Goal: Navigation & Orientation: Find specific page/section

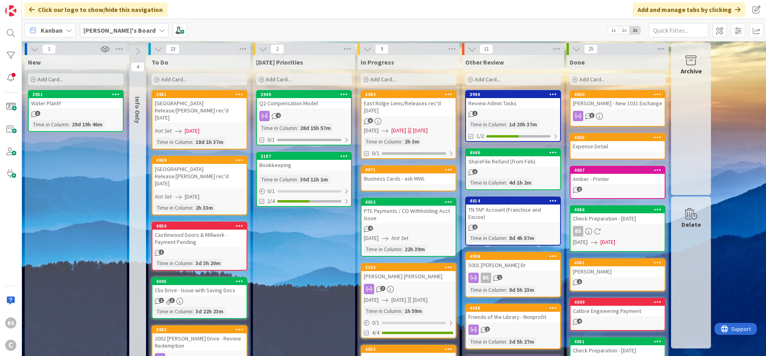
click at [97, 30] on b "[PERSON_NAME]'s Board" at bounding box center [119, 30] width 72 height 8
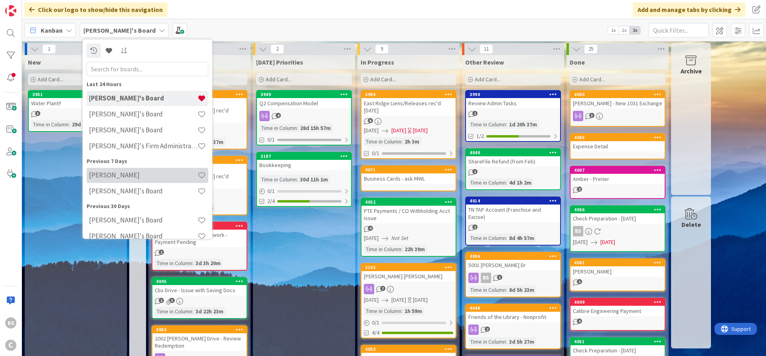
click at [105, 174] on h4 "[PERSON_NAME]" at bounding box center [143, 175] width 108 height 8
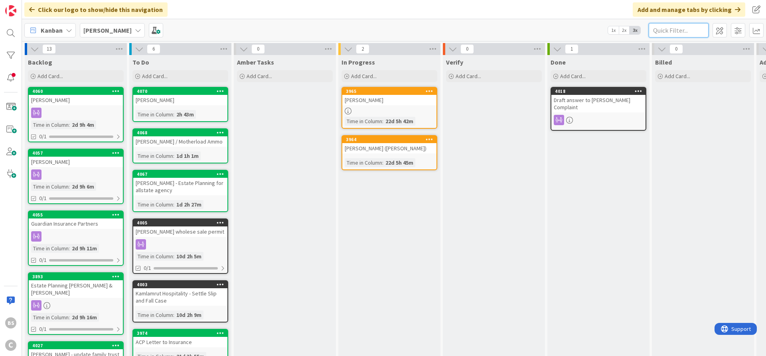
click at [660, 32] on input "text" at bounding box center [678, 30] width 60 height 14
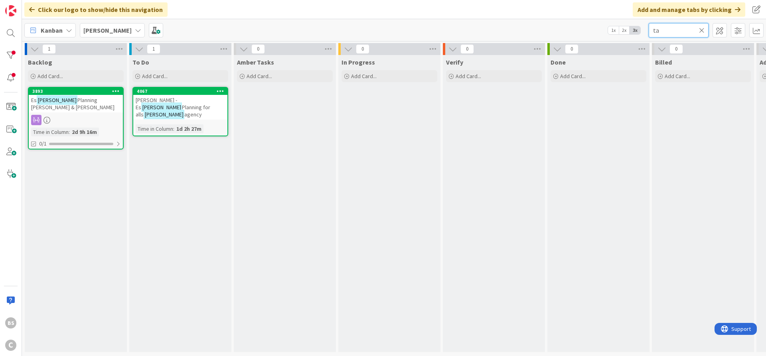
type input "t"
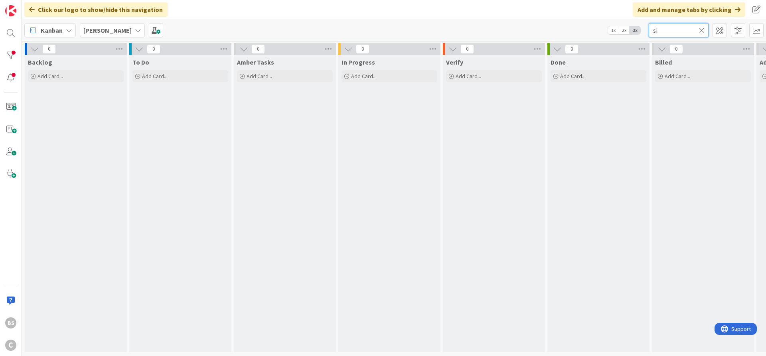
type input "s"
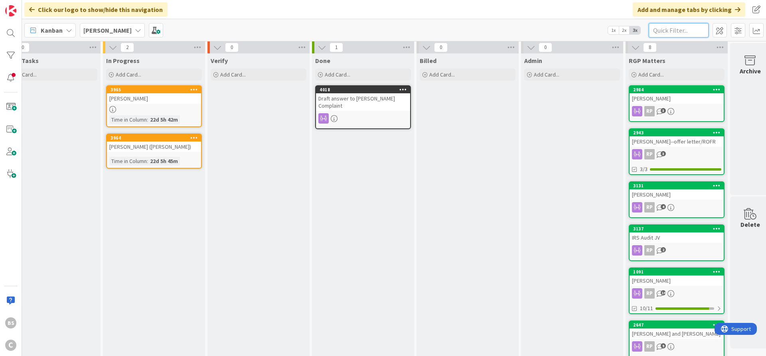
scroll to position [0, 235]
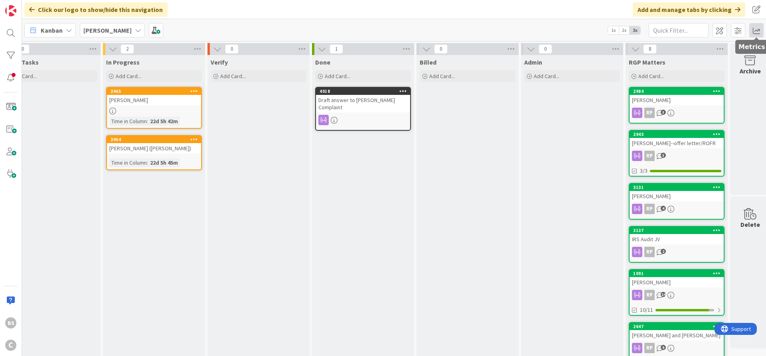
click at [757, 28] on span at bounding box center [756, 30] width 14 height 14
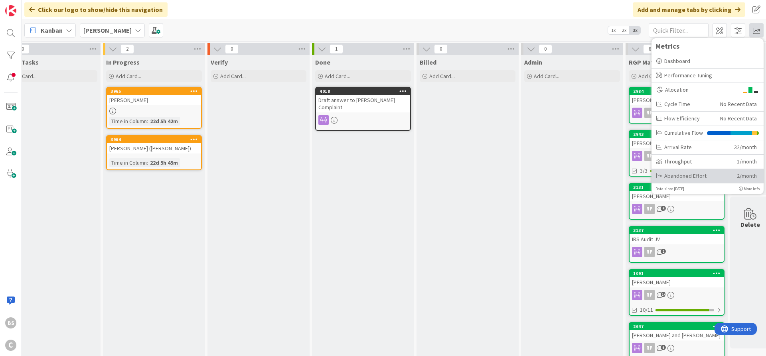
click at [690, 173] on div "Abandoned Effort" at bounding box center [693, 176] width 75 height 8
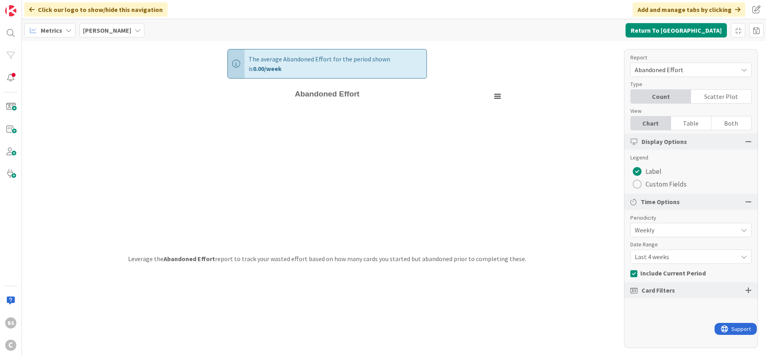
click at [730, 236] on span "Last 4 weeks" at bounding box center [683, 229] width 99 height 11
click at [689, 293] on span "Last 8 weeks" at bounding box center [695, 290] width 100 height 12
click at [686, 31] on button "Return To [GEOGRAPHIC_DATA]" at bounding box center [675, 30] width 101 height 14
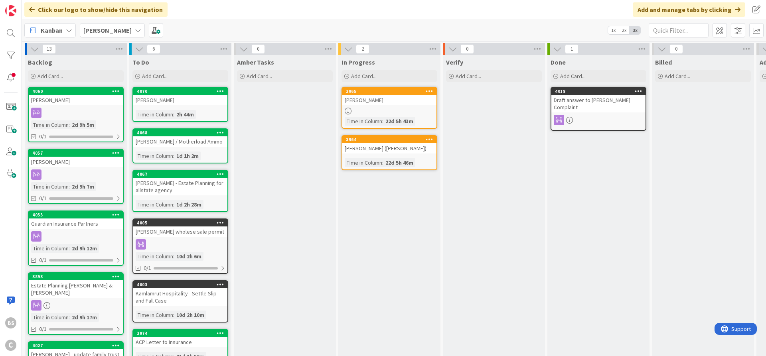
click at [120, 32] on div "[PERSON_NAME]" at bounding box center [112, 30] width 65 height 14
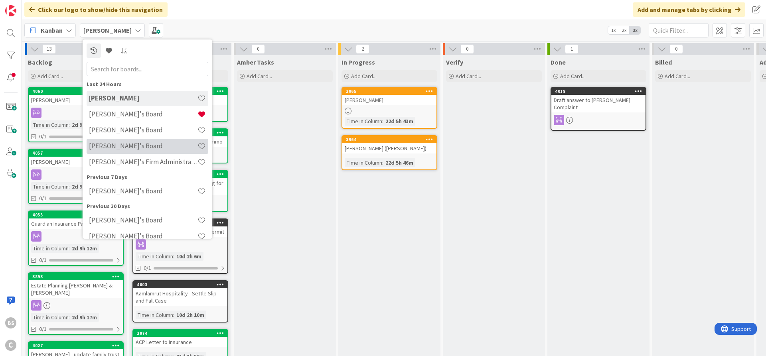
click at [138, 149] on h4 "[PERSON_NAME]'s Board" at bounding box center [143, 146] width 108 height 8
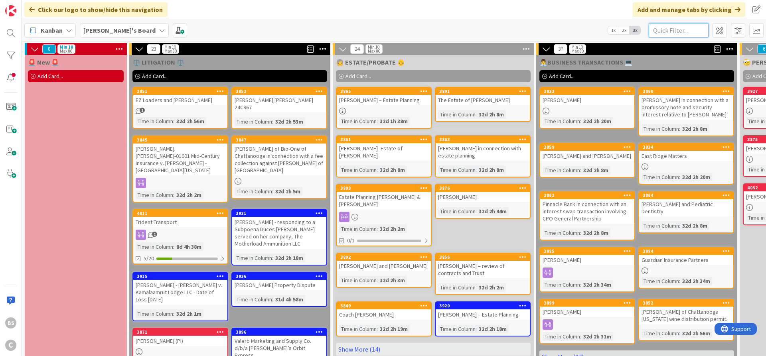
click at [692, 28] on input "text" at bounding box center [678, 30] width 60 height 14
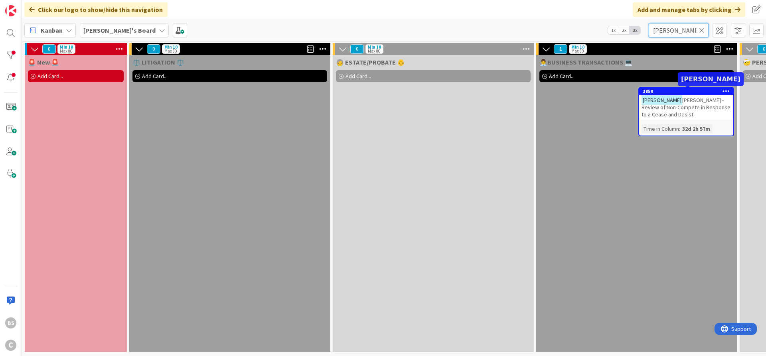
type input "[PERSON_NAME]"
click at [694, 91] on div "3850" at bounding box center [687, 92] width 91 height 6
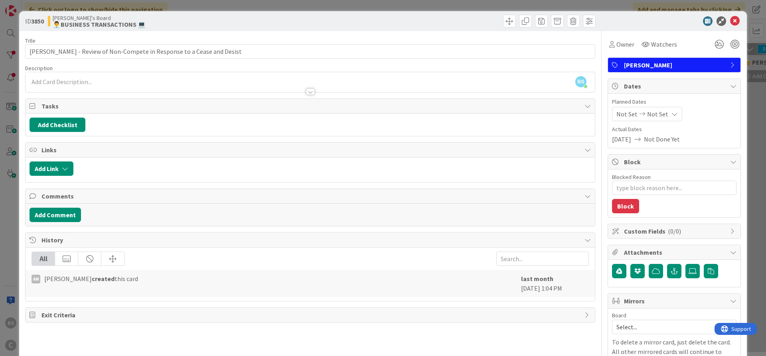
scroll to position [96, 0]
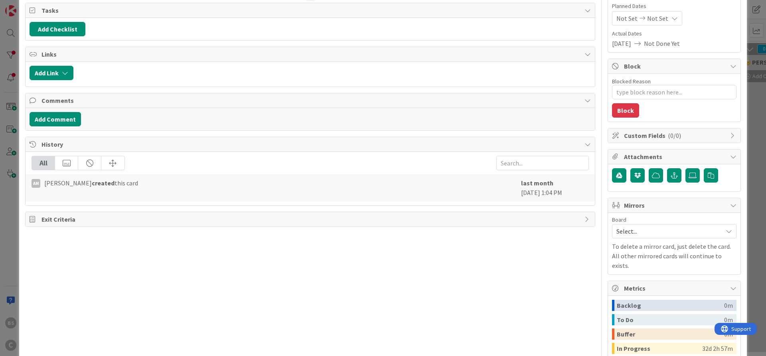
click at [633, 232] on span "Select..." at bounding box center [667, 231] width 102 height 11
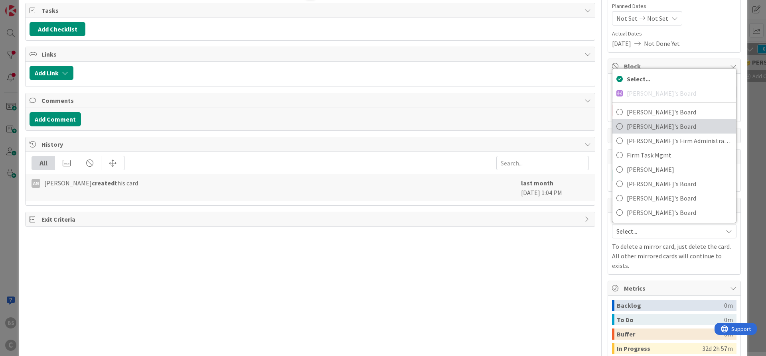
click at [648, 127] on span "[PERSON_NAME]'s Board" at bounding box center [678, 126] width 105 height 12
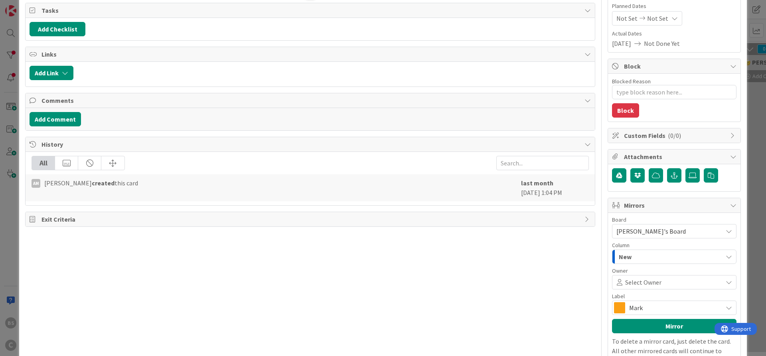
click at [643, 306] on span "Mark" at bounding box center [673, 307] width 89 height 11
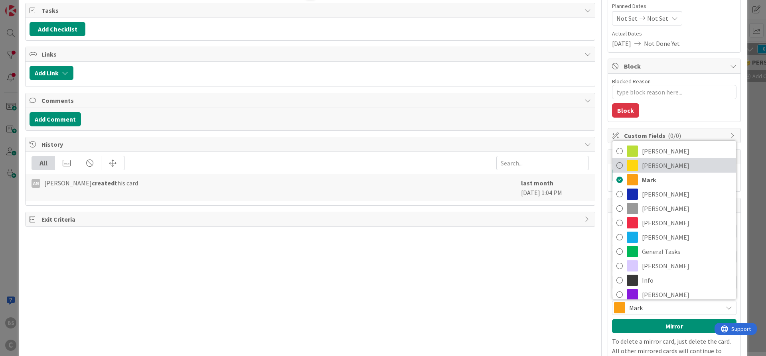
click at [647, 167] on span "[PERSON_NAME]" at bounding box center [687, 165] width 90 height 12
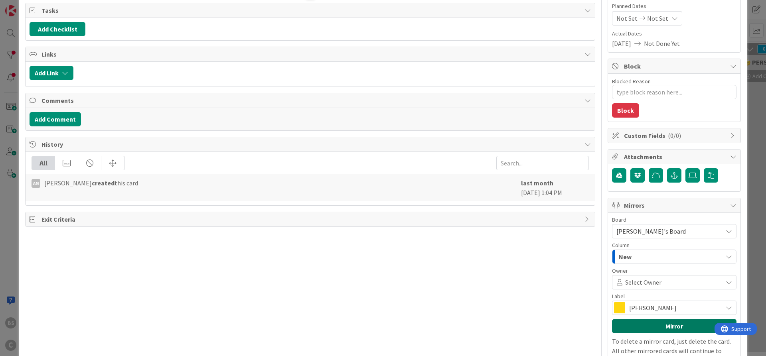
drag, startPoint x: 662, startPoint y: 327, endPoint x: 650, endPoint y: 329, distance: 12.9
click at [662, 327] on button "Mirror" at bounding box center [674, 326] width 124 height 14
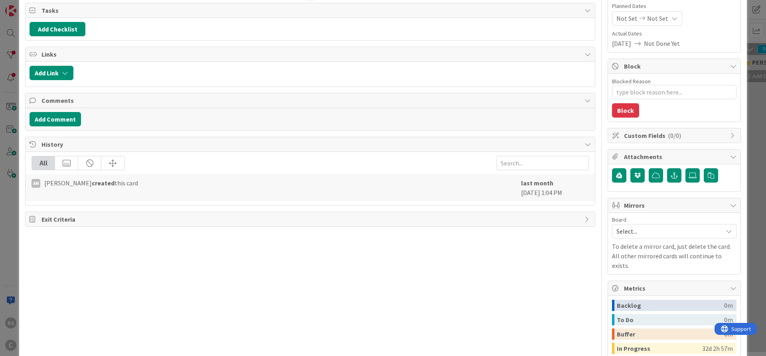
type textarea "x"
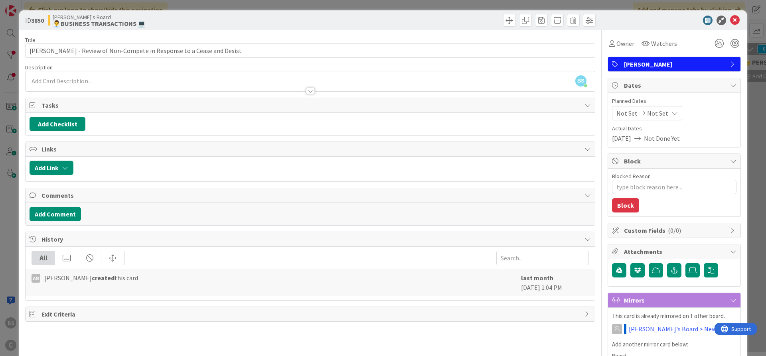
scroll to position [0, 0]
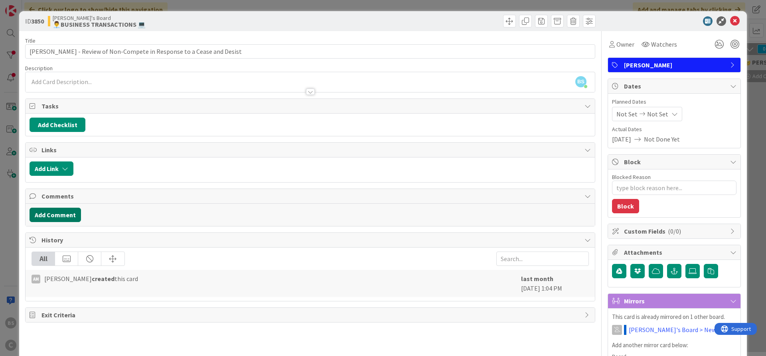
click at [52, 217] on button "Add Comment" at bounding box center [55, 215] width 51 height 14
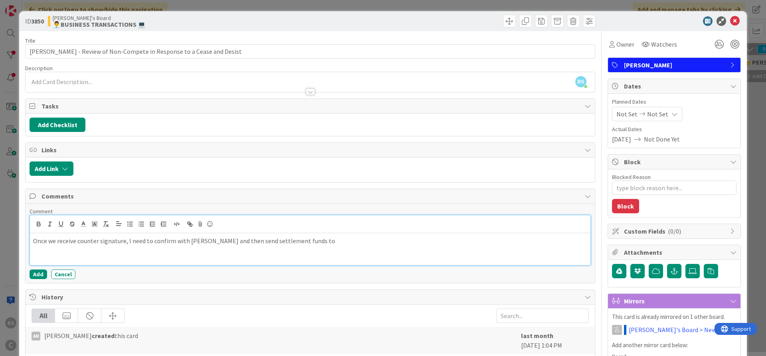
click at [303, 242] on p "Once we receive counter signature, I need to confirm with [PERSON_NAME] and the…" at bounding box center [310, 240] width 554 height 9
click at [35, 266] on div "Comment Once we receive counter signature, I need to confirm with [PERSON_NAME]…" at bounding box center [310, 243] width 561 height 71
click at [38, 270] on button "Add" at bounding box center [39, 275] width 18 height 10
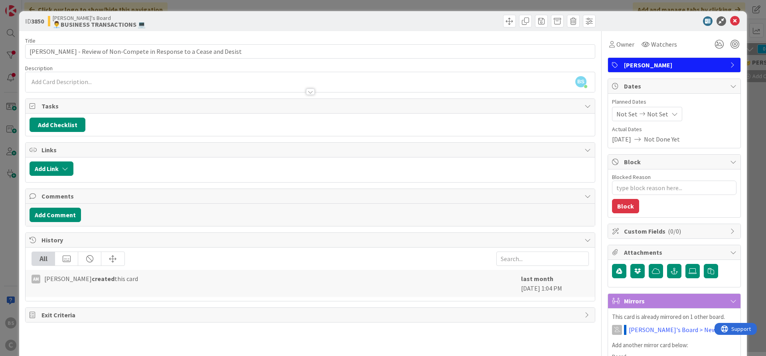
type textarea "x"
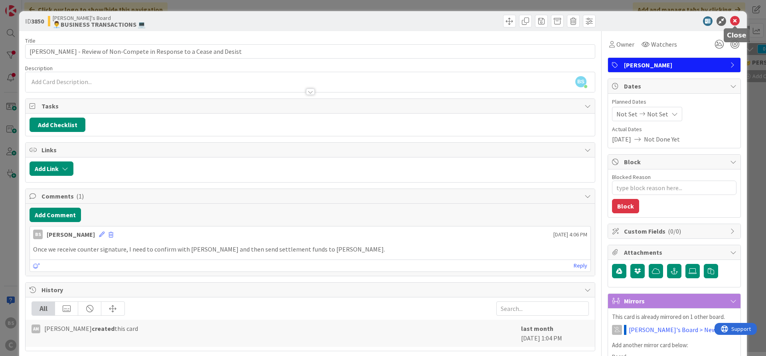
click at [738, 22] on icon at bounding box center [735, 21] width 10 height 10
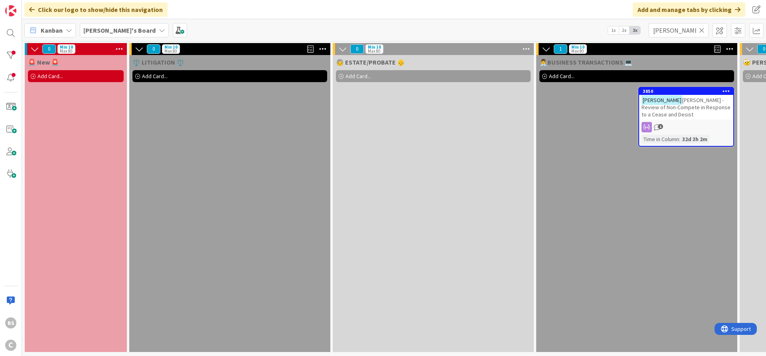
click at [111, 32] on b "[PERSON_NAME]'s Board" at bounding box center [119, 30] width 72 height 8
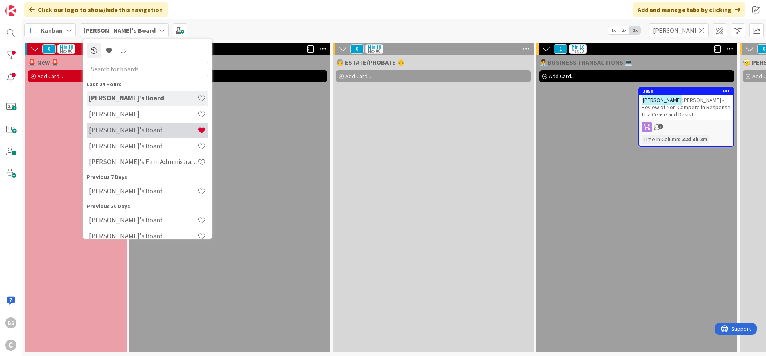
click at [116, 132] on h4 "[PERSON_NAME]'s Board" at bounding box center [143, 130] width 108 height 8
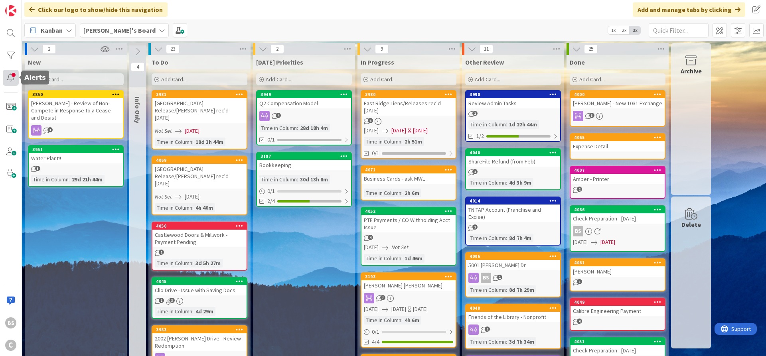
click at [7, 73] on div at bounding box center [11, 78] width 16 height 16
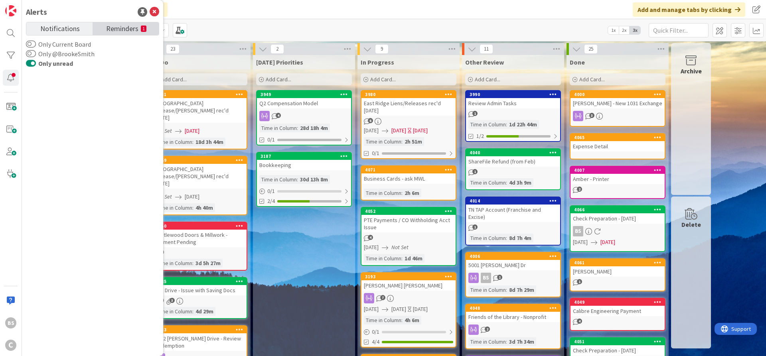
click at [117, 33] on span "Reminders" at bounding box center [122, 27] width 32 height 11
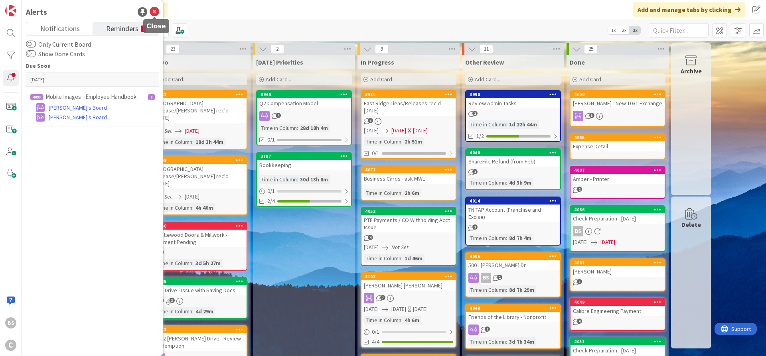
click at [156, 11] on icon at bounding box center [155, 12] width 10 height 10
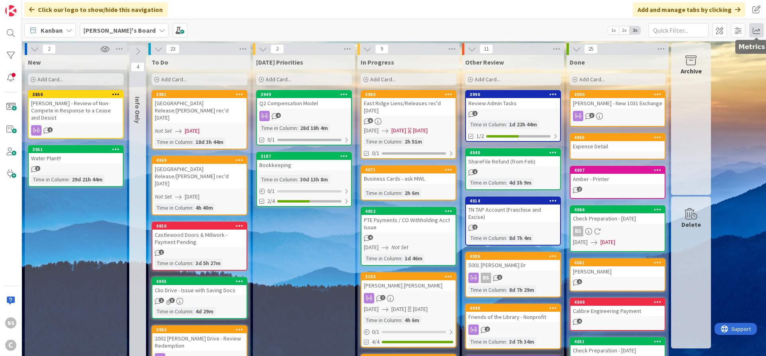
click at [753, 30] on span at bounding box center [756, 30] width 14 height 14
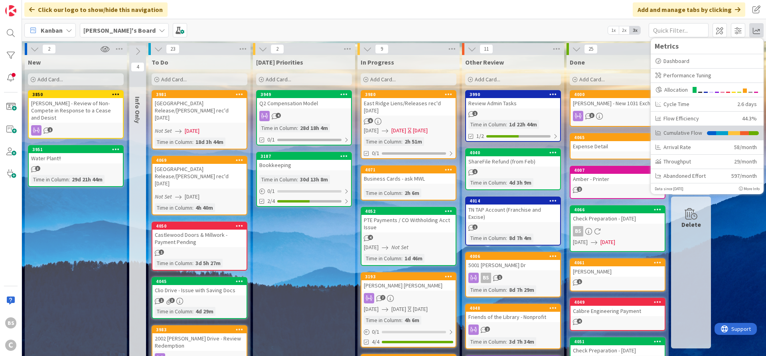
click at [697, 134] on div "Cumulative Flow" at bounding box center [678, 133] width 47 height 8
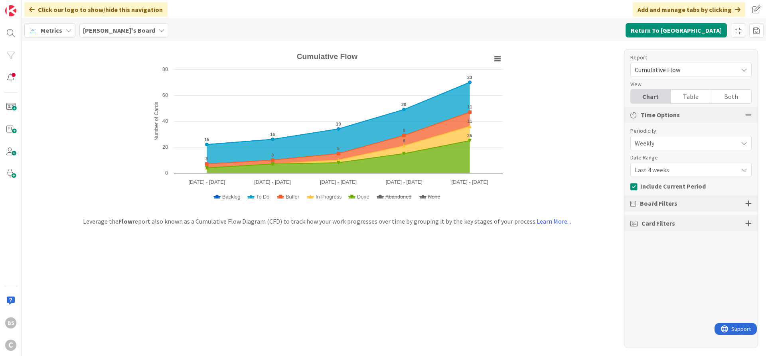
click at [47, 30] on span "Metrics" at bounding box center [52, 31] width 22 height 10
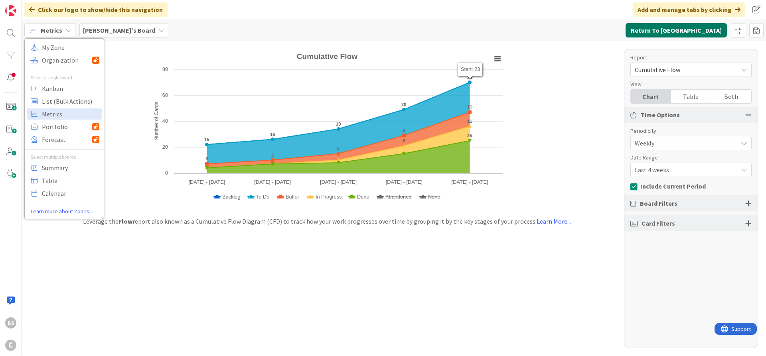
click at [677, 30] on button "Return To [GEOGRAPHIC_DATA]" at bounding box center [675, 30] width 101 height 14
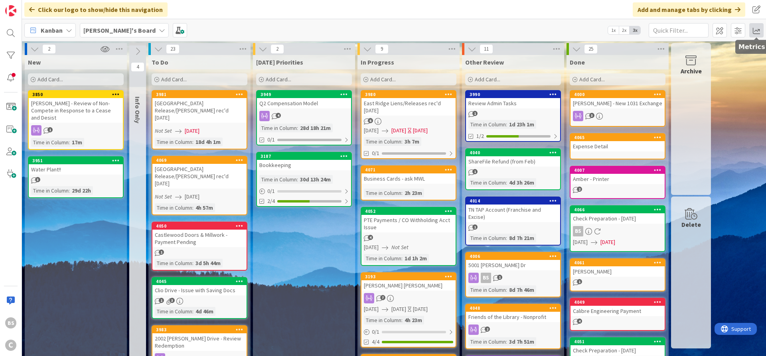
click at [755, 28] on span at bounding box center [756, 30] width 14 height 14
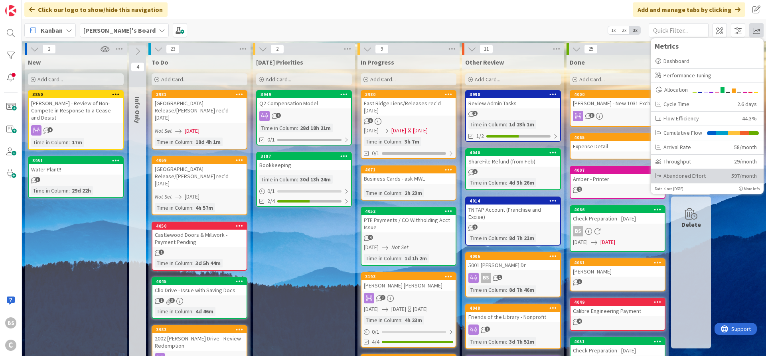
click at [675, 177] on div "Abandoned Effort" at bounding box center [690, 176] width 70 height 8
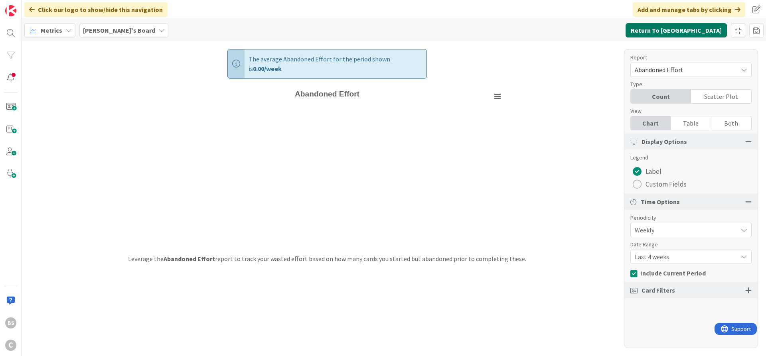
click at [709, 28] on button "Return To [GEOGRAPHIC_DATA]" at bounding box center [675, 30] width 101 height 14
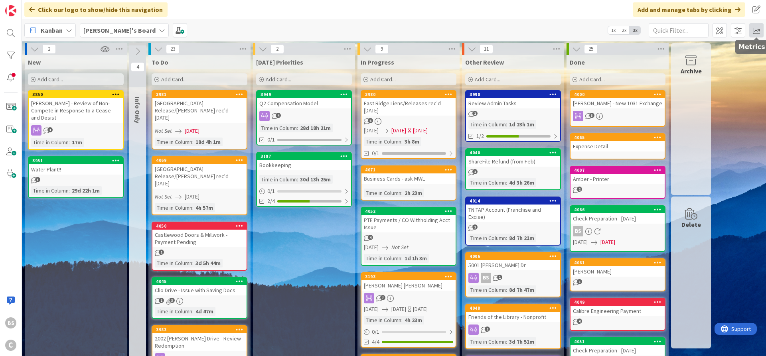
click at [756, 29] on span at bounding box center [756, 30] width 14 height 14
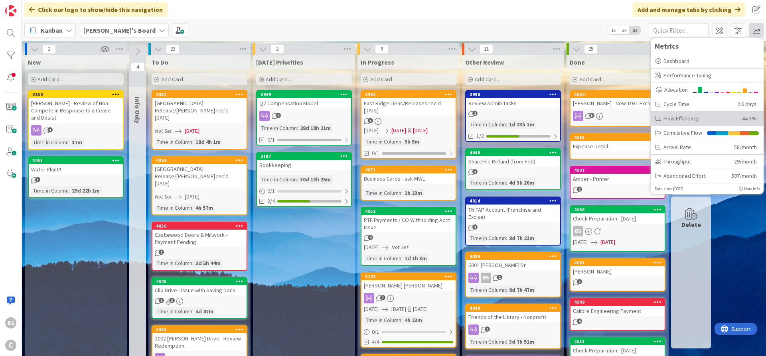
click at [689, 122] on div "Flow Efficiency" at bounding box center [695, 118] width 81 height 8
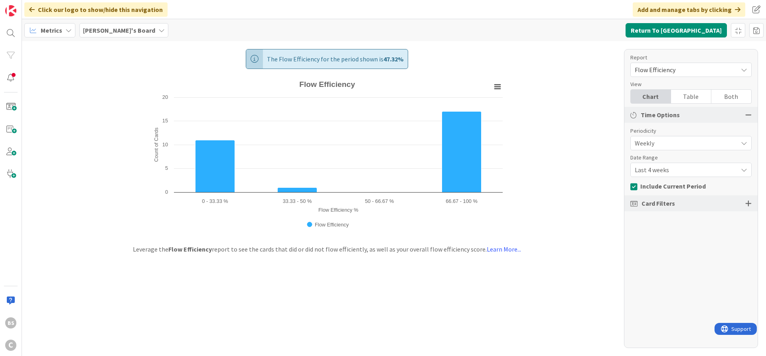
click at [695, 96] on div "Table" at bounding box center [691, 97] width 40 height 14
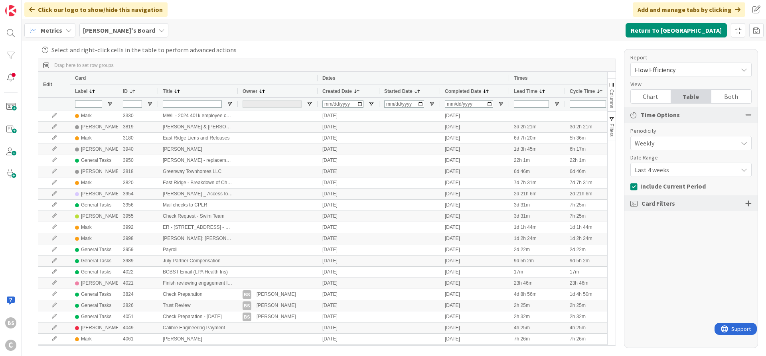
click at [731, 94] on div "Both" at bounding box center [731, 97] width 40 height 14
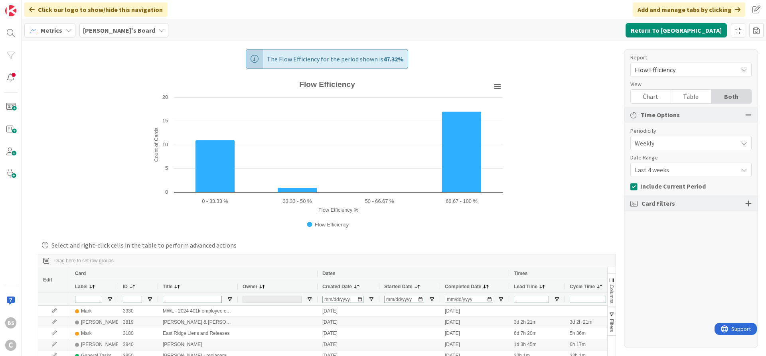
click at [651, 97] on div "Chart" at bounding box center [650, 97] width 40 height 14
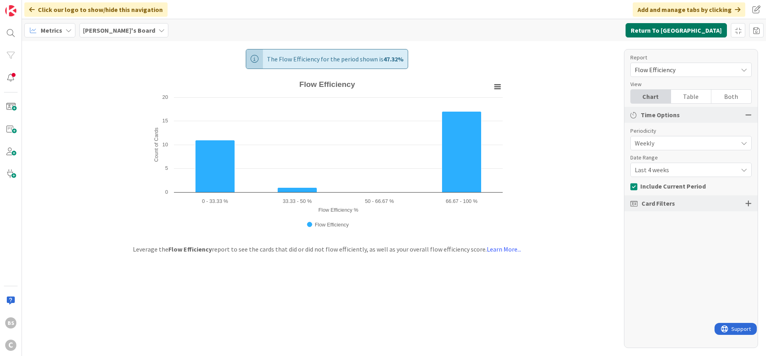
click at [690, 32] on button "Return To [GEOGRAPHIC_DATA]" at bounding box center [675, 30] width 101 height 14
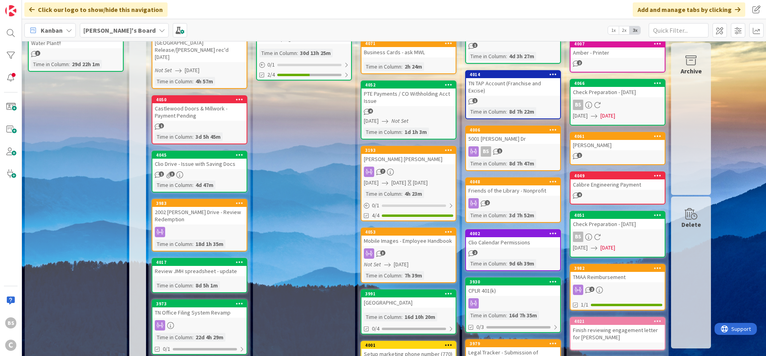
scroll to position [37, 0]
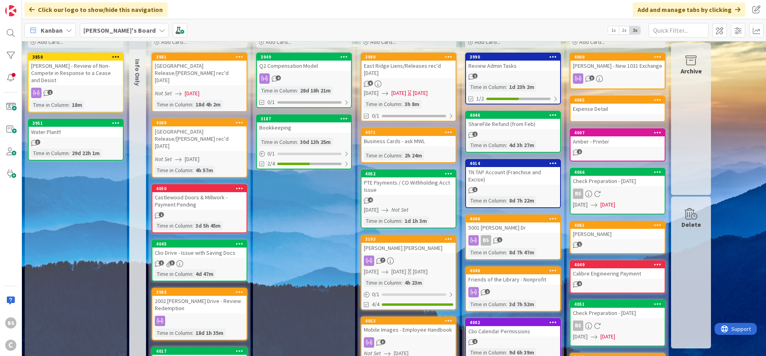
click at [106, 30] on b "[PERSON_NAME]'s Board" at bounding box center [119, 30] width 72 height 8
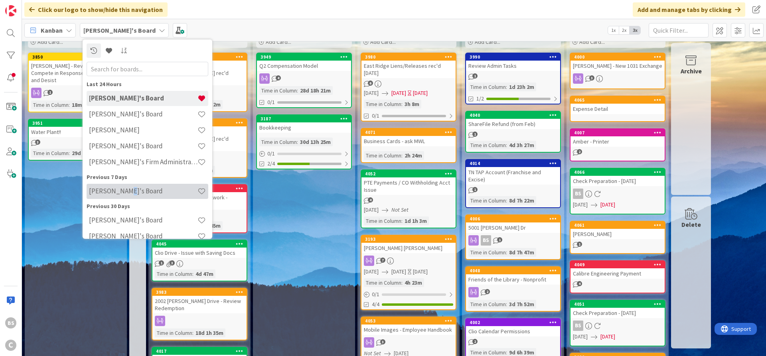
click at [122, 191] on h4 "[PERSON_NAME]'s Board" at bounding box center [143, 191] width 108 height 8
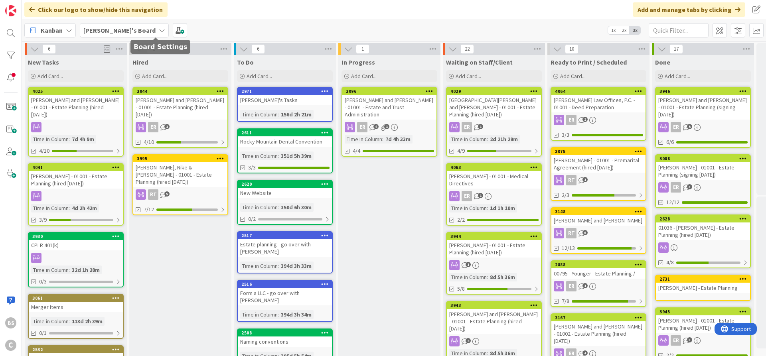
click at [122, 29] on b "[PERSON_NAME]'s Board" at bounding box center [119, 30] width 72 height 8
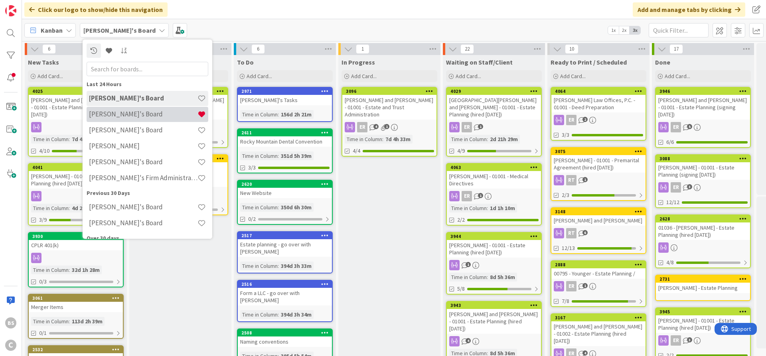
click at [115, 116] on h4 "[PERSON_NAME]'s Board" at bounding box center [143, 114] width 108 height 8
